Goal: Check status: Check status

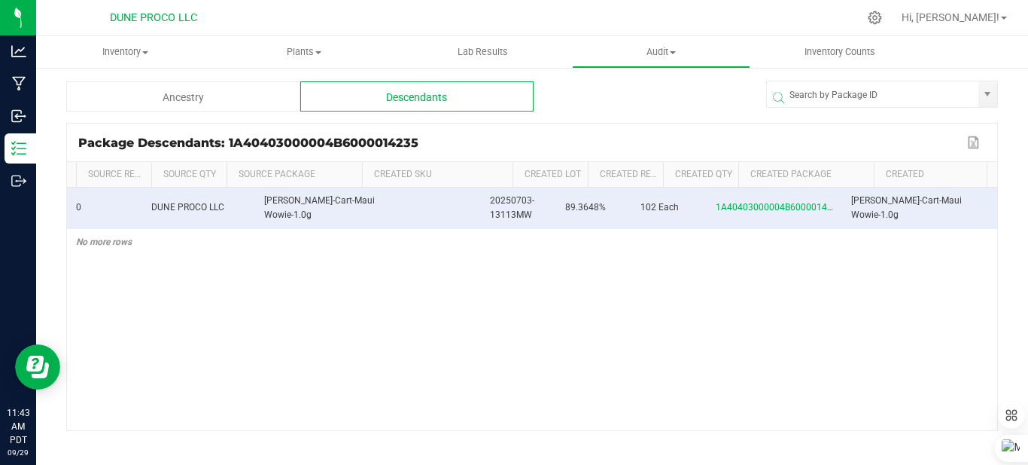
scroll to position [0, 492]
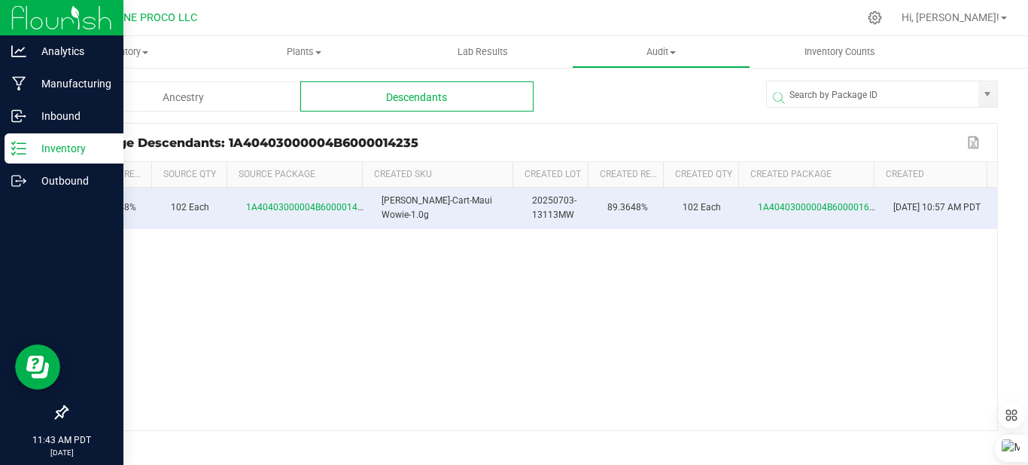
click at [25, 26] on img at bounding box center [61, 17] width 101 height 35
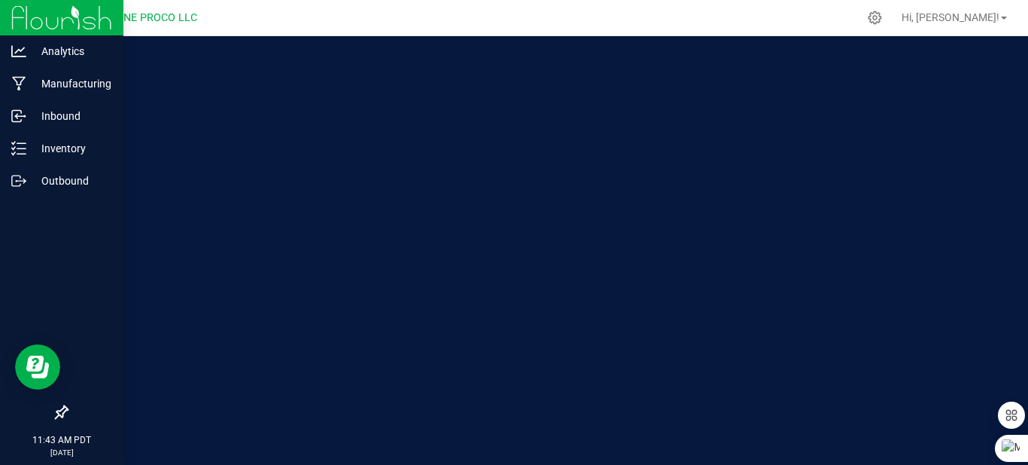
click at [25, 26] on img at bounding box center [61, 17] width 101 height 35
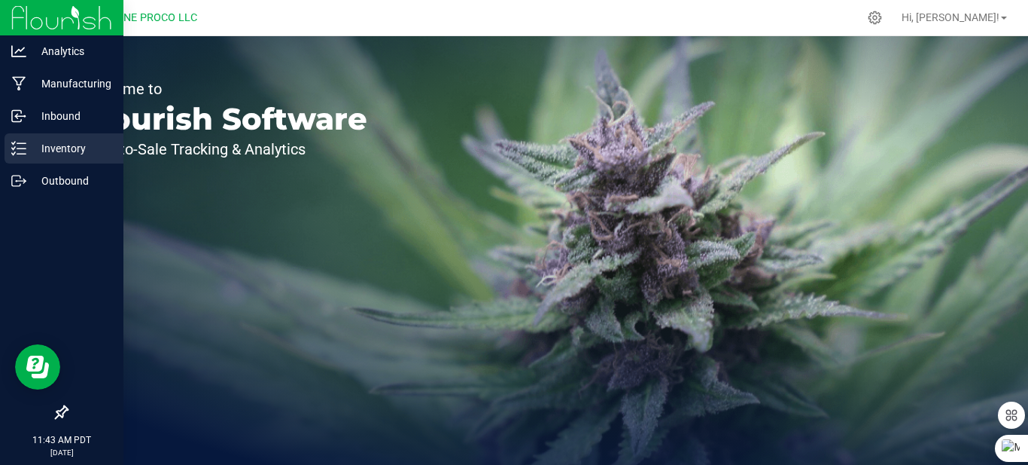
click at [72, 157] on p "Inventory" at bounding box center [71, 148] width 90 height 18
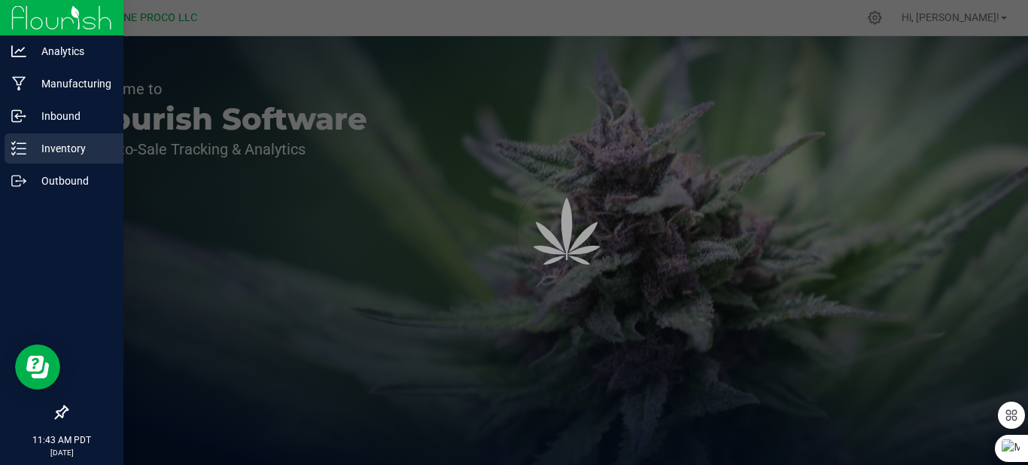
click at [72, 157] on p "Inventory" at bounding box center [71, 148] width 90 height 18
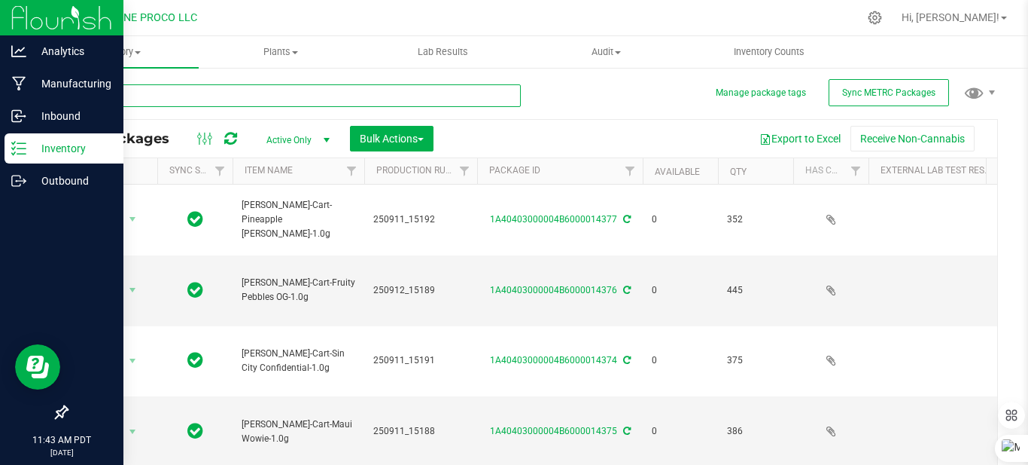
click at [244, 93] on input "text" at bounding box center [293, 95] width 455 height 23
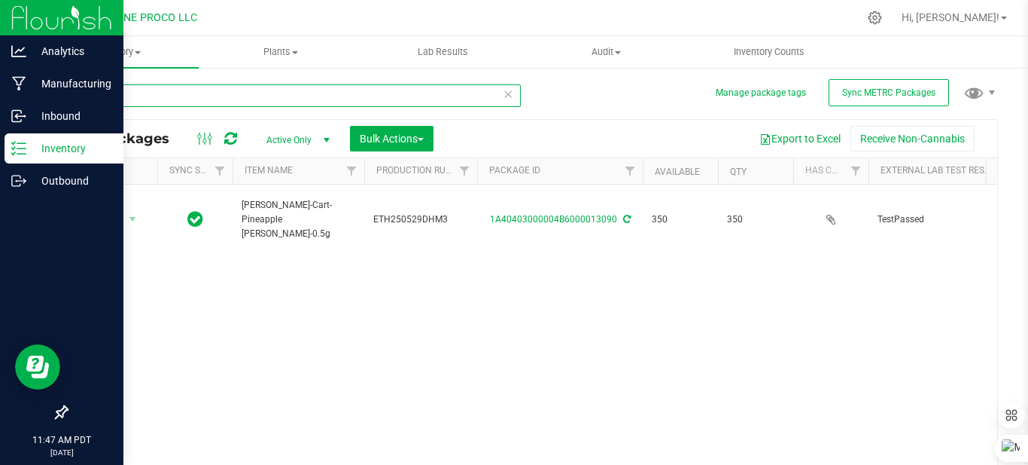
type input "1"
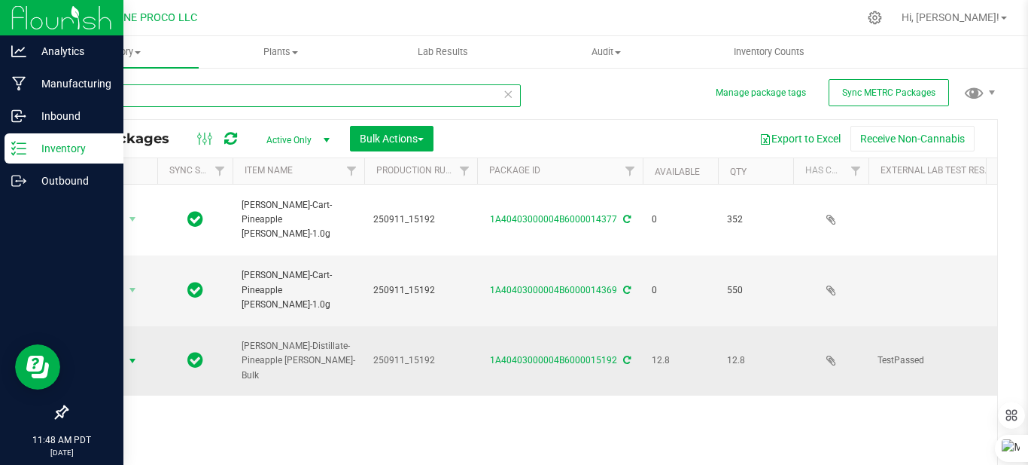
type input "15192"
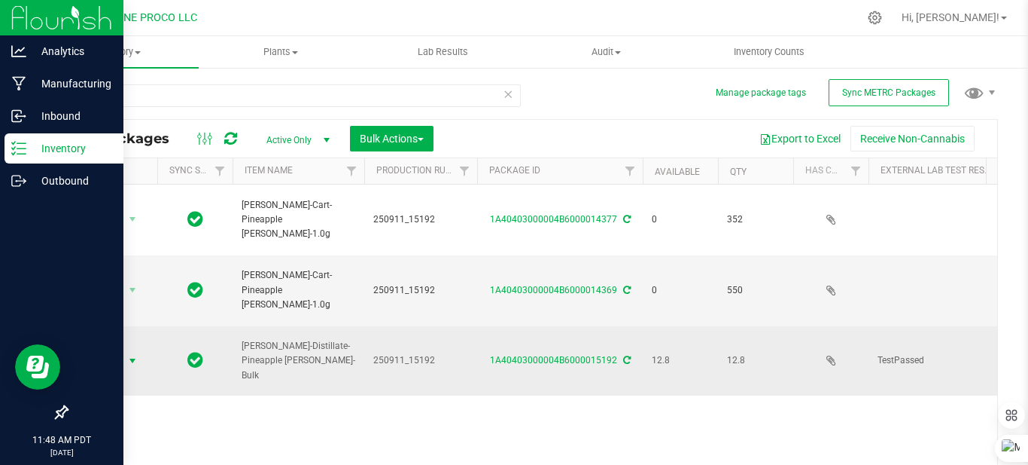
click at [136, 355] on span "select" at bounding box center [132, 361] width 12 height 12
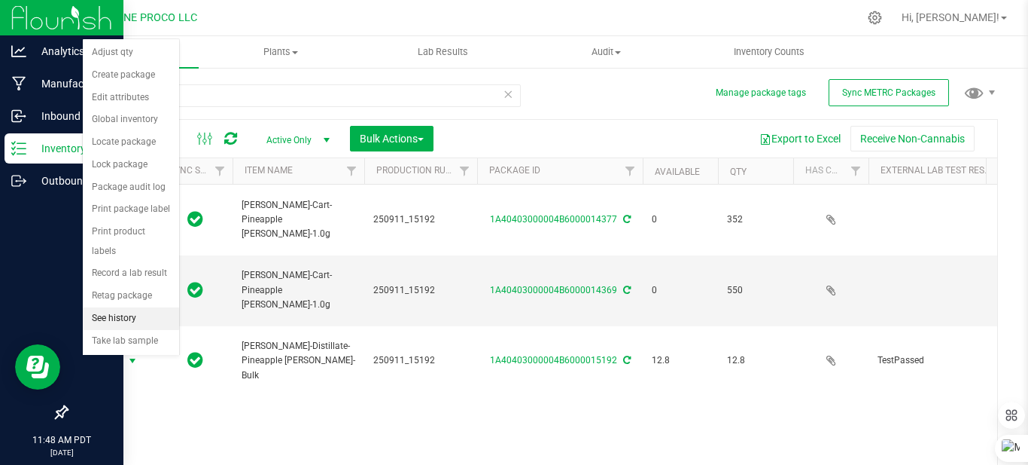
click at [134, 307] on li "See history" at bounding box center [131, 318] width 96 height 23
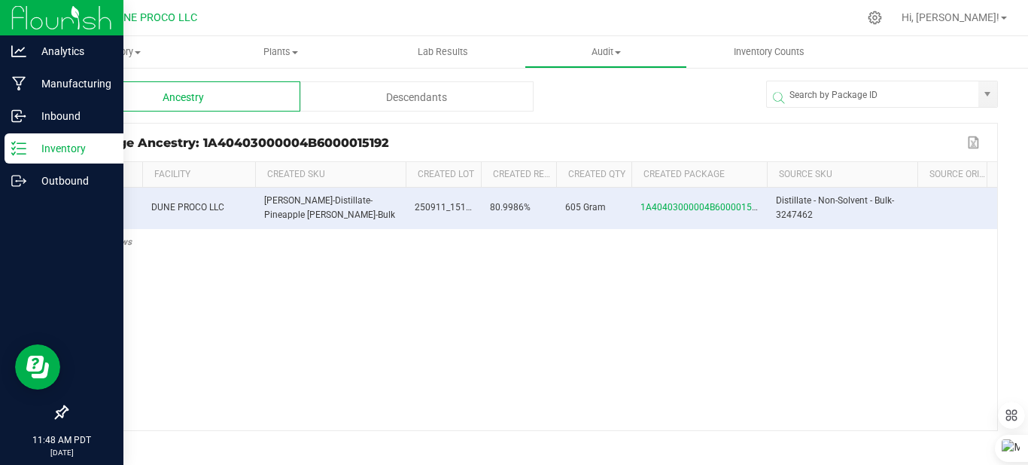
click at [373, 96] on div "Descendants" at bounding box center [417, 96] width 234 height 30
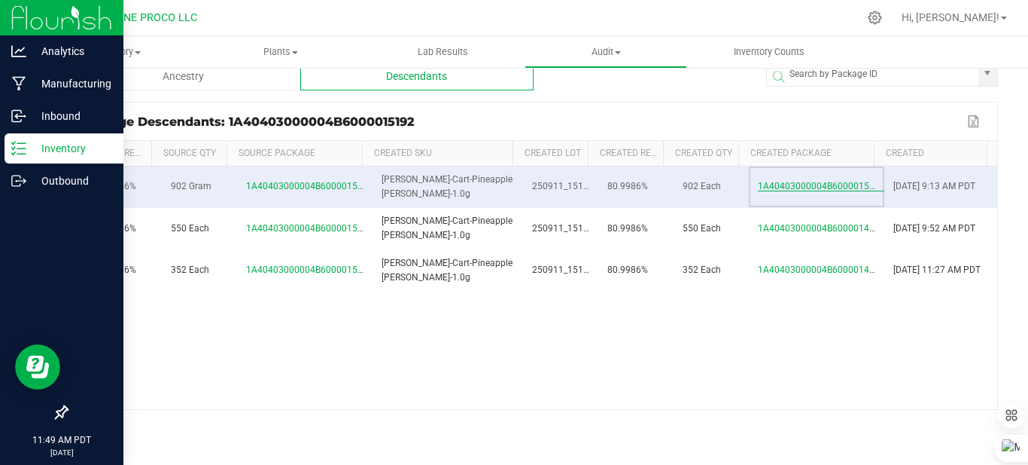
click at [773, 190] on span "1A40403000004B6000015152" at bounding box center [821, 186] width 127 height 11
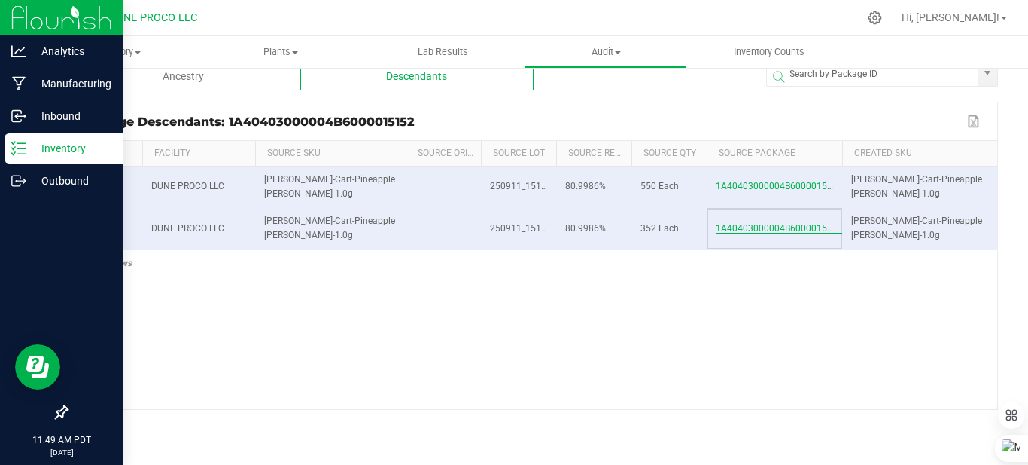
click at [753, 228] on span "1A40403000004B6000015152" at bounding box center [779, 228] width 127 height 11
click at [775, 228] on span "1A40403000004B6000015152" at bounding box center [779, 228] width 127 height 11
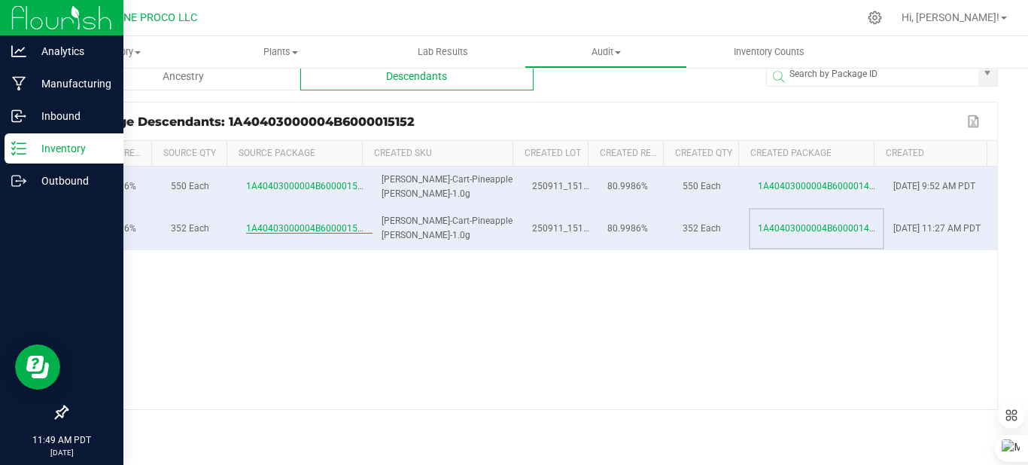
click at [775, 228] on span "1A40403000004B6000014377" at bounding box center [821, 228] width 127 height 11
